Goal: Transaction & Acquisition: Purchase product/service

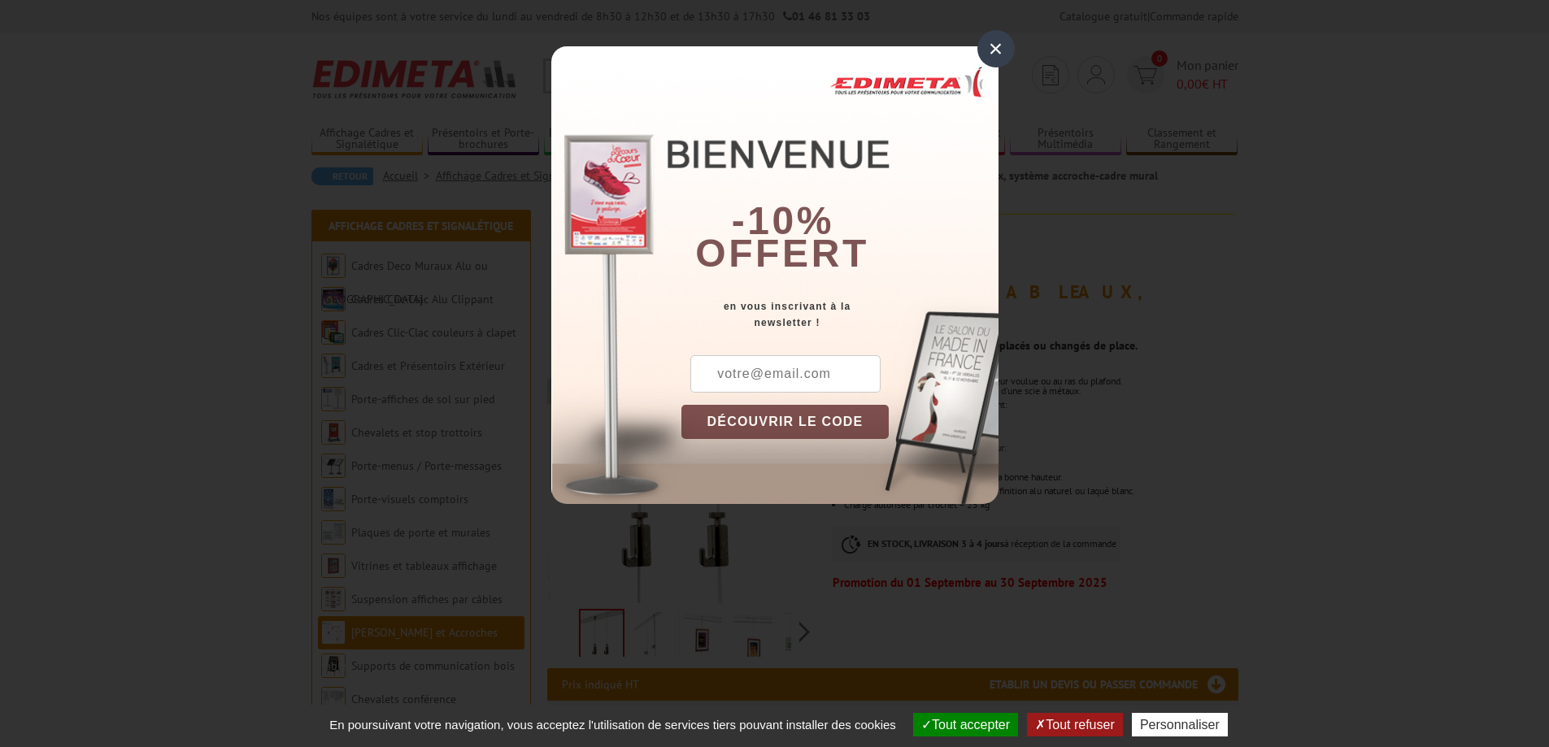
click at [1006, 52] on div "×" at bounding box center [996, 48] width 37 height 37
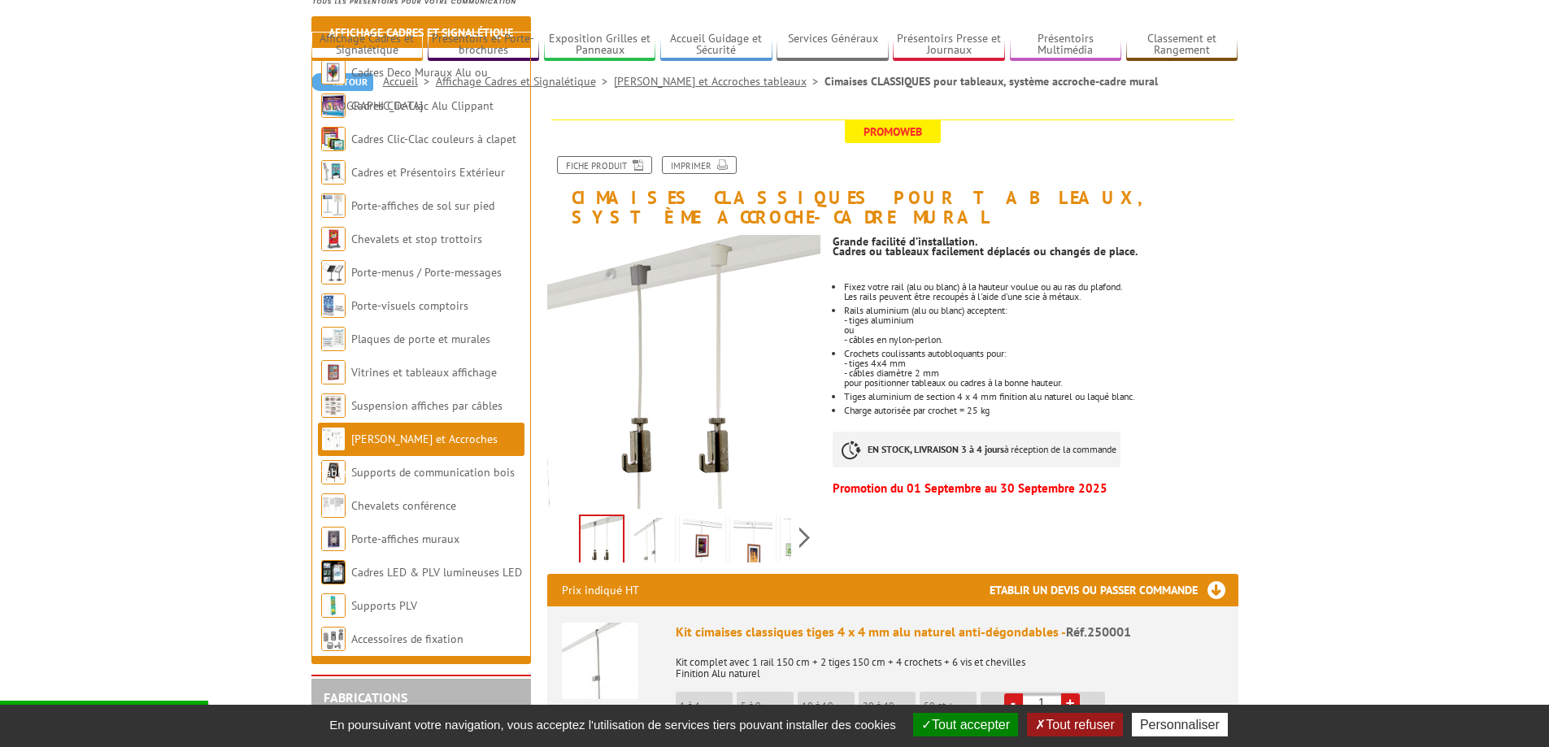
scroll to position [244, 0]
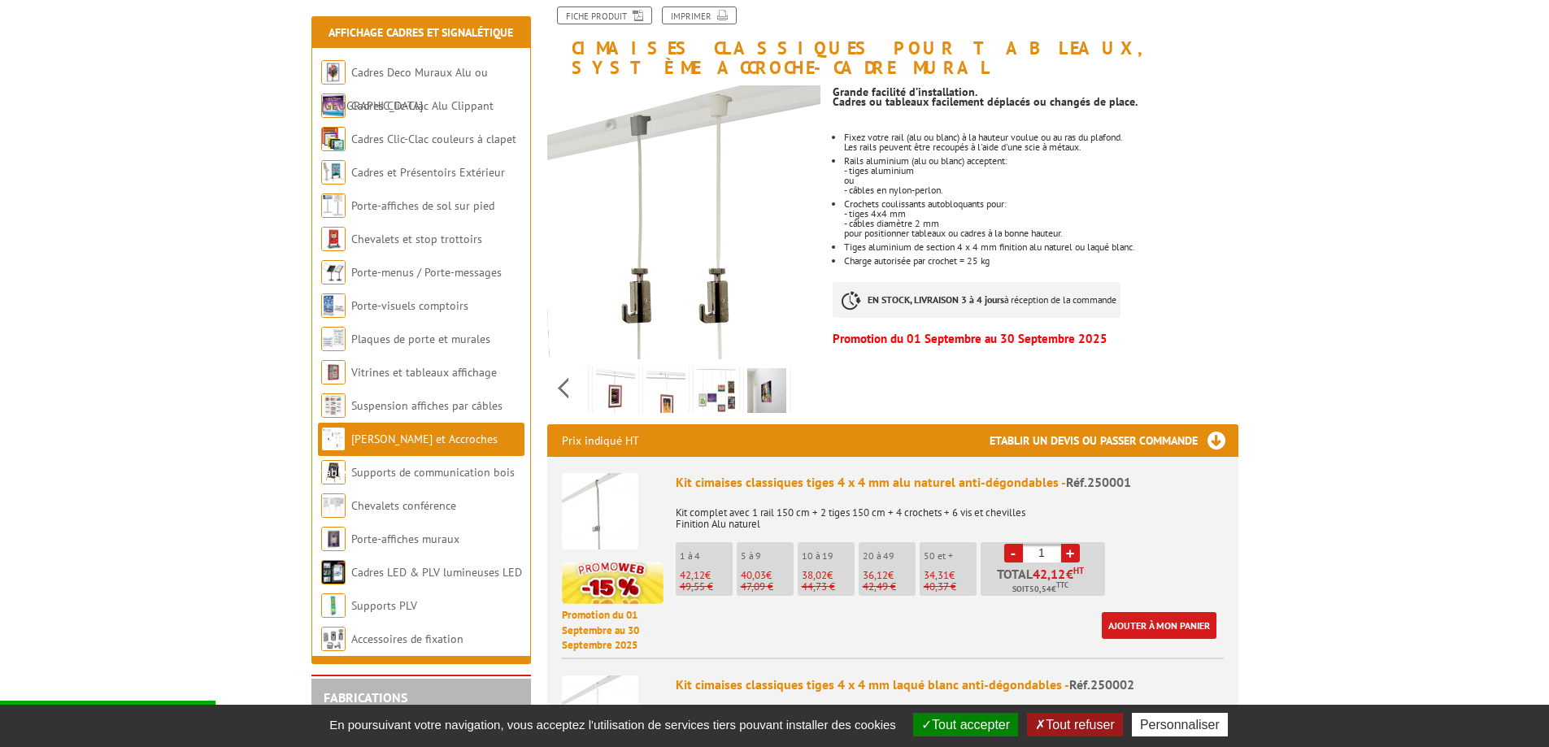
click at [803, 368] on div "Previous Next" at bounding box center [684, 388] width 274 height 57
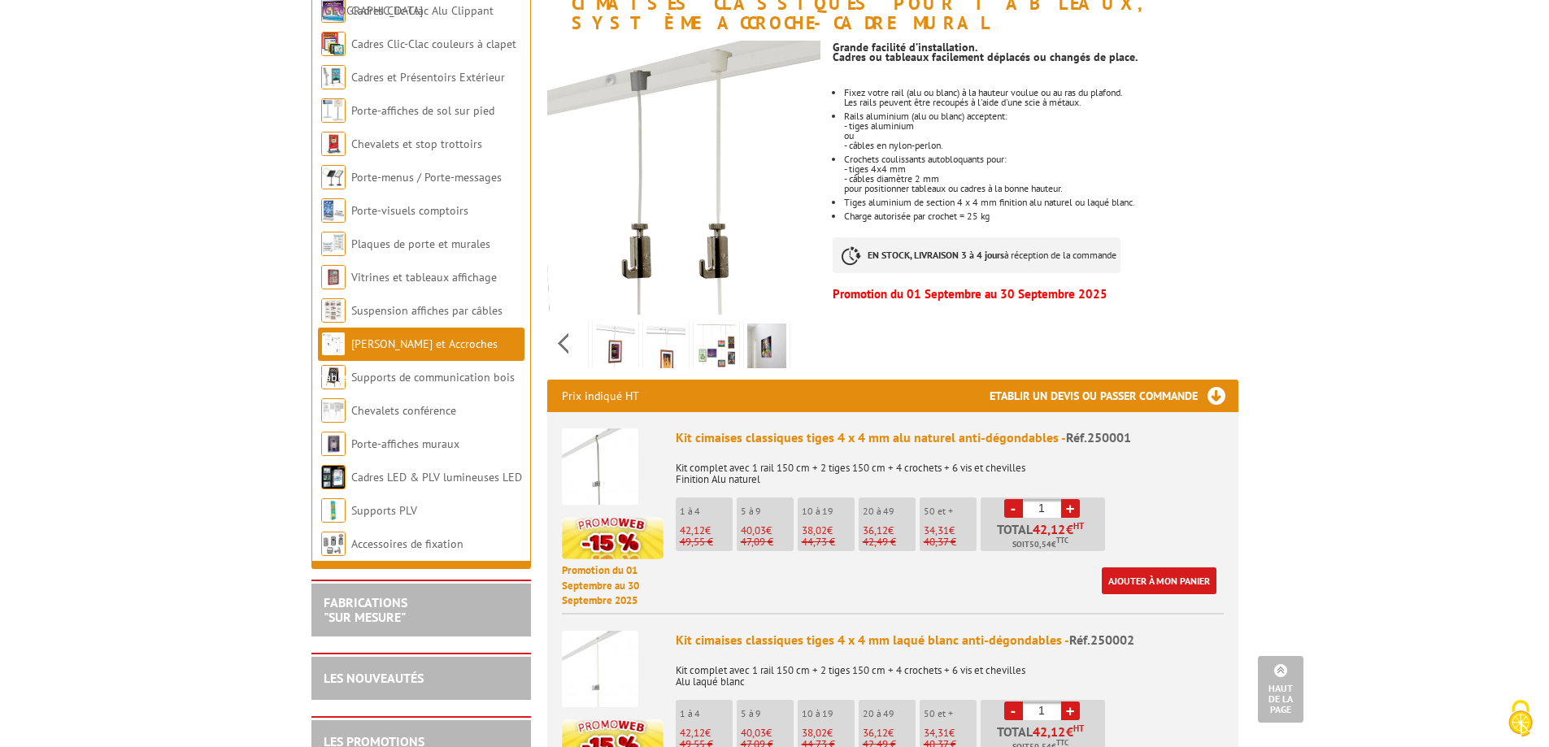
scroll to position [59, 0]
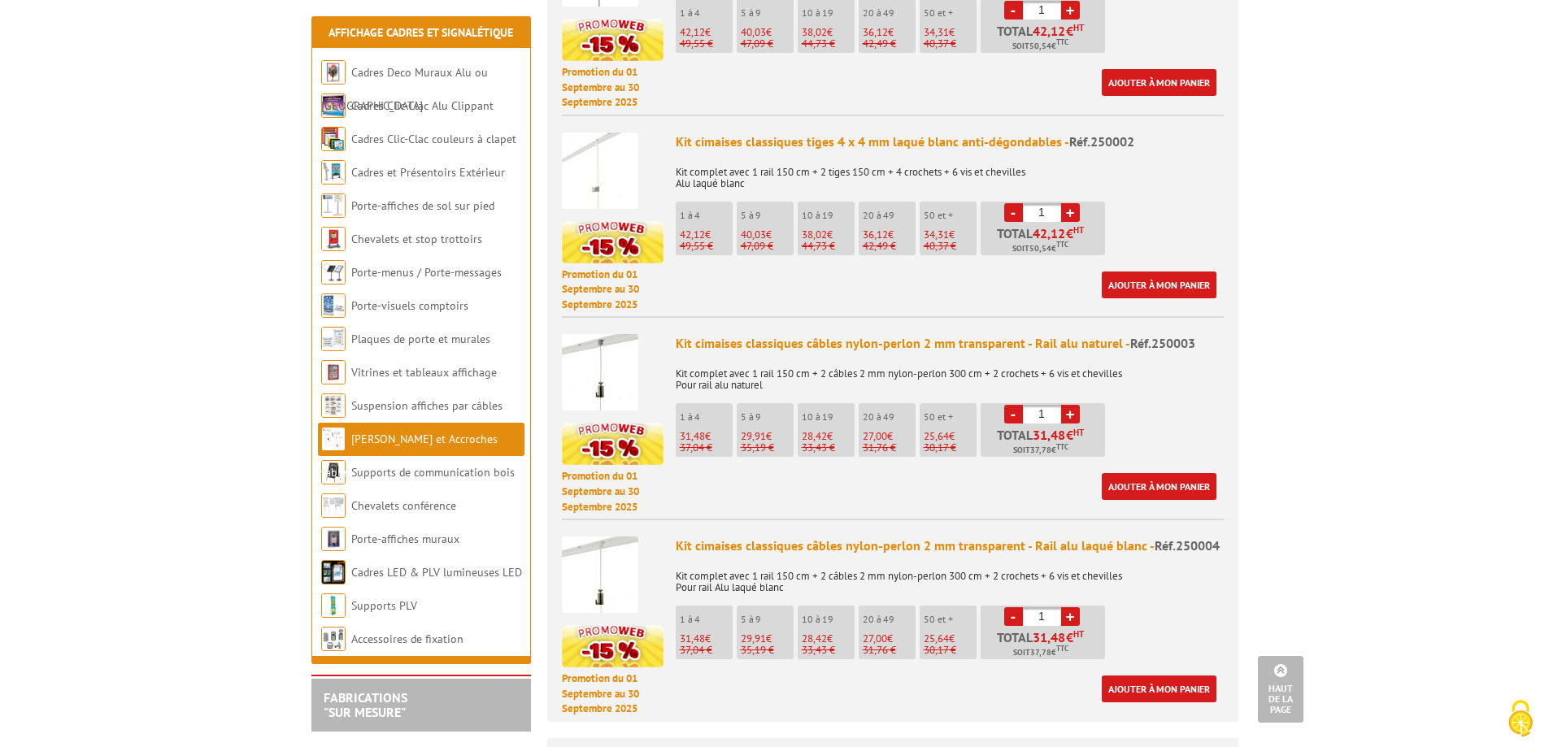
scroll to position [407, 0]
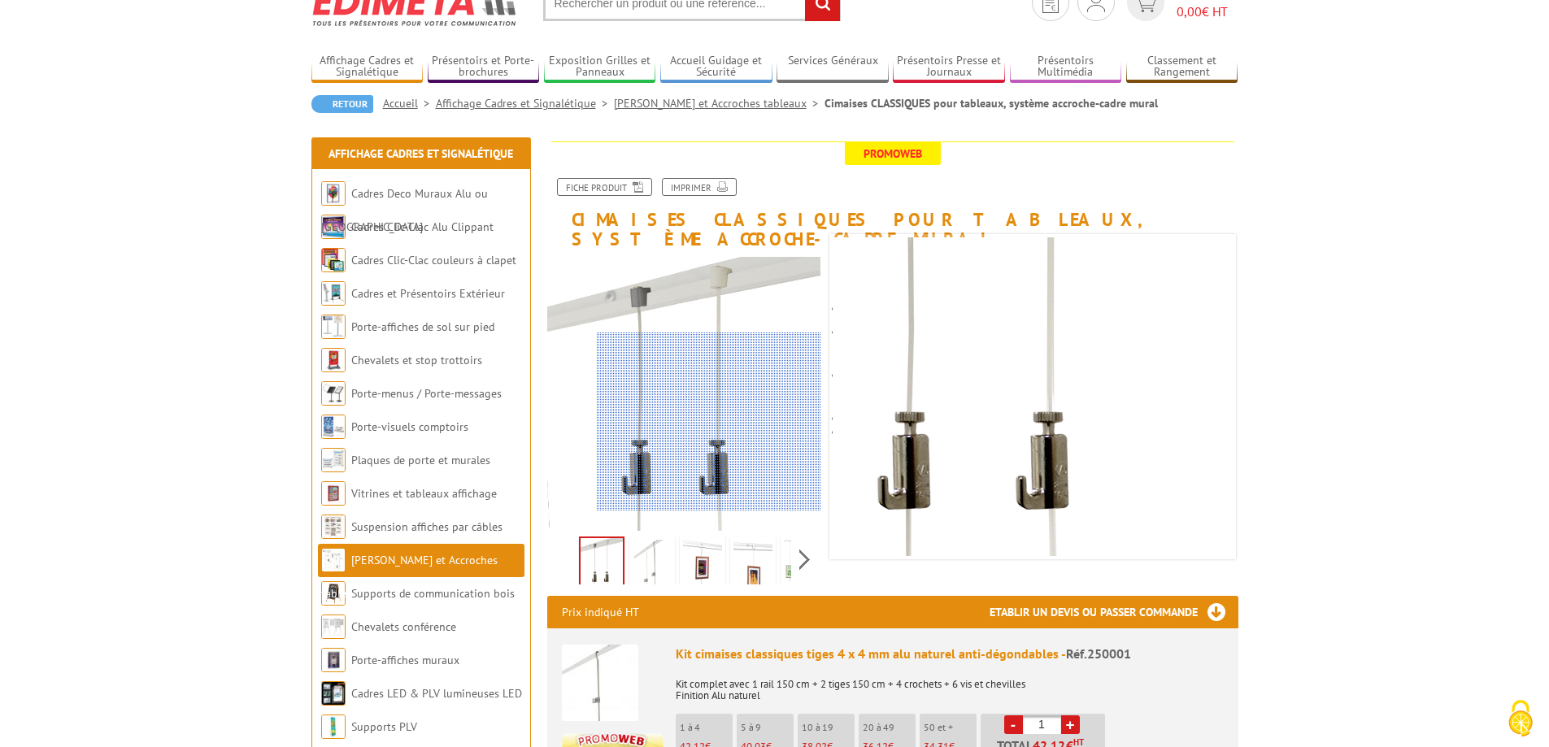
scroll to position [163, 0]
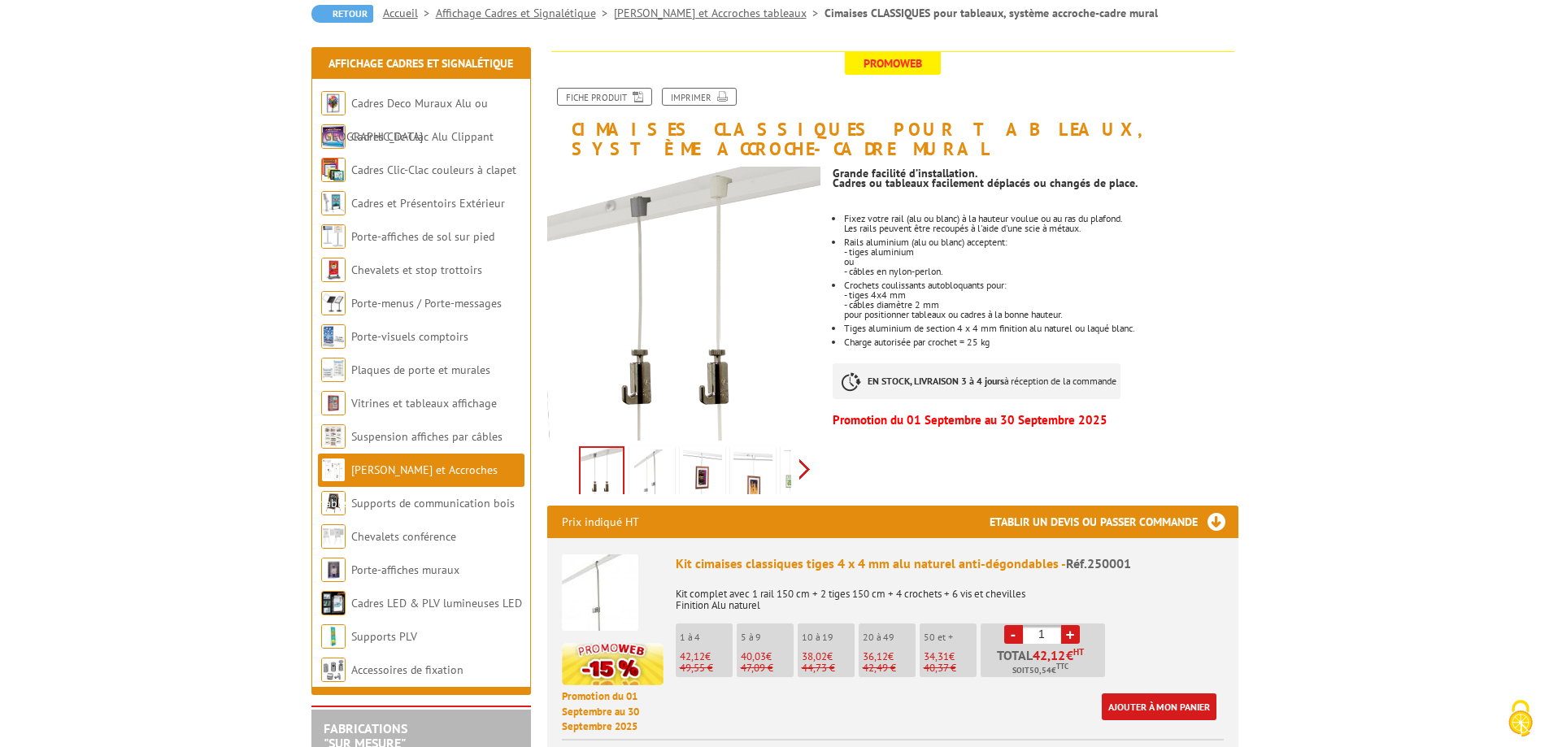
click at [806, 451] on div "Previous Next" at bounding box center [684, 469] width 274 height 57
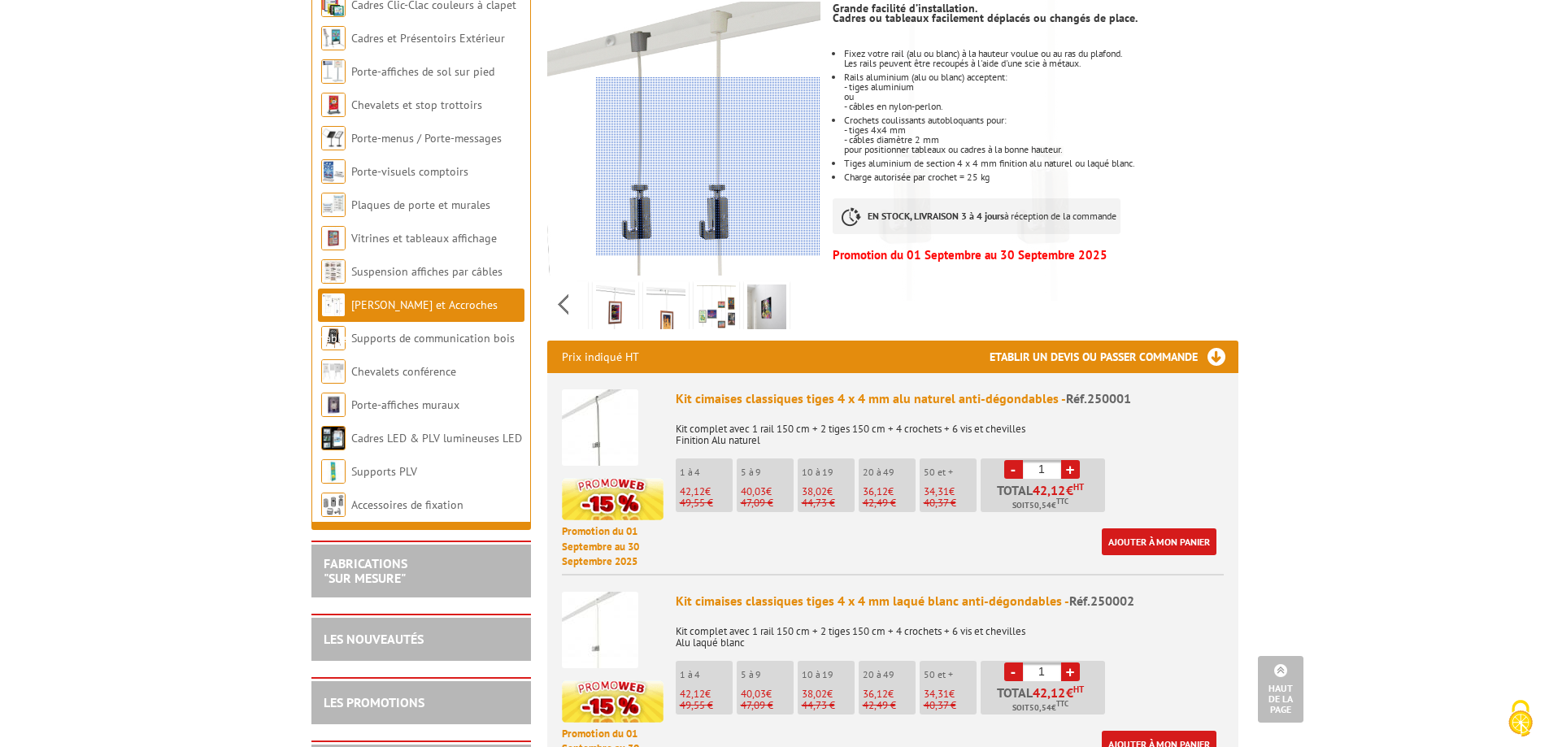
scroll to position [0, 0]
